Goal: Check status: Check status

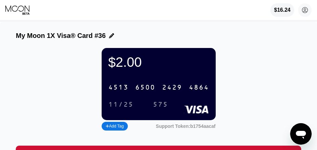
click at [27, 10] on icon at bounding box center [17, 10] width 25 height 10
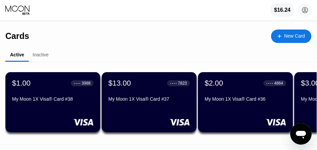
click at [157, 104] on div "My Moon 1X Visa® Card #37" at bounding box center [149, 100] width 82 height 8
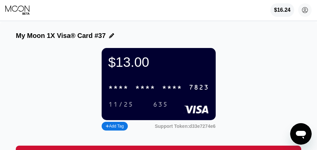
click at [151, 91] on div "* * * *" at bounding box center [145, 88] width 20 height 8
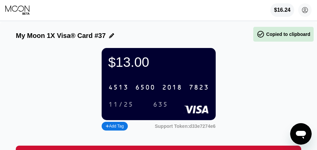
click at [161, 92] on div "[CREDIT_CARD_NUMBER]" at bounding box center [158, 88] width 109 height 14
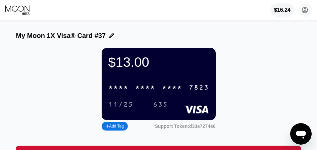
click at [140, 88] on div "* * * *" at bounding box center [145, 88] width 20 height 8
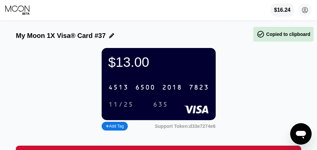
click at [140, 89] on div "6500" at bounding box center [145, 88] width 20 height 8
